Goal: Navigation & Orientation: Find specific page/section

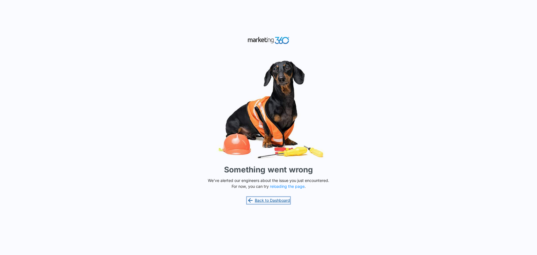
click at [284, 200] on link "Back to Dashboard" at bounding box center [268, 200] width 43 height 7
click at [280, 187] on button "reloading the page" at bounding box center [287, 186] width 35 height 4
